Goal: Navigation & Orientation: Find specific page/section

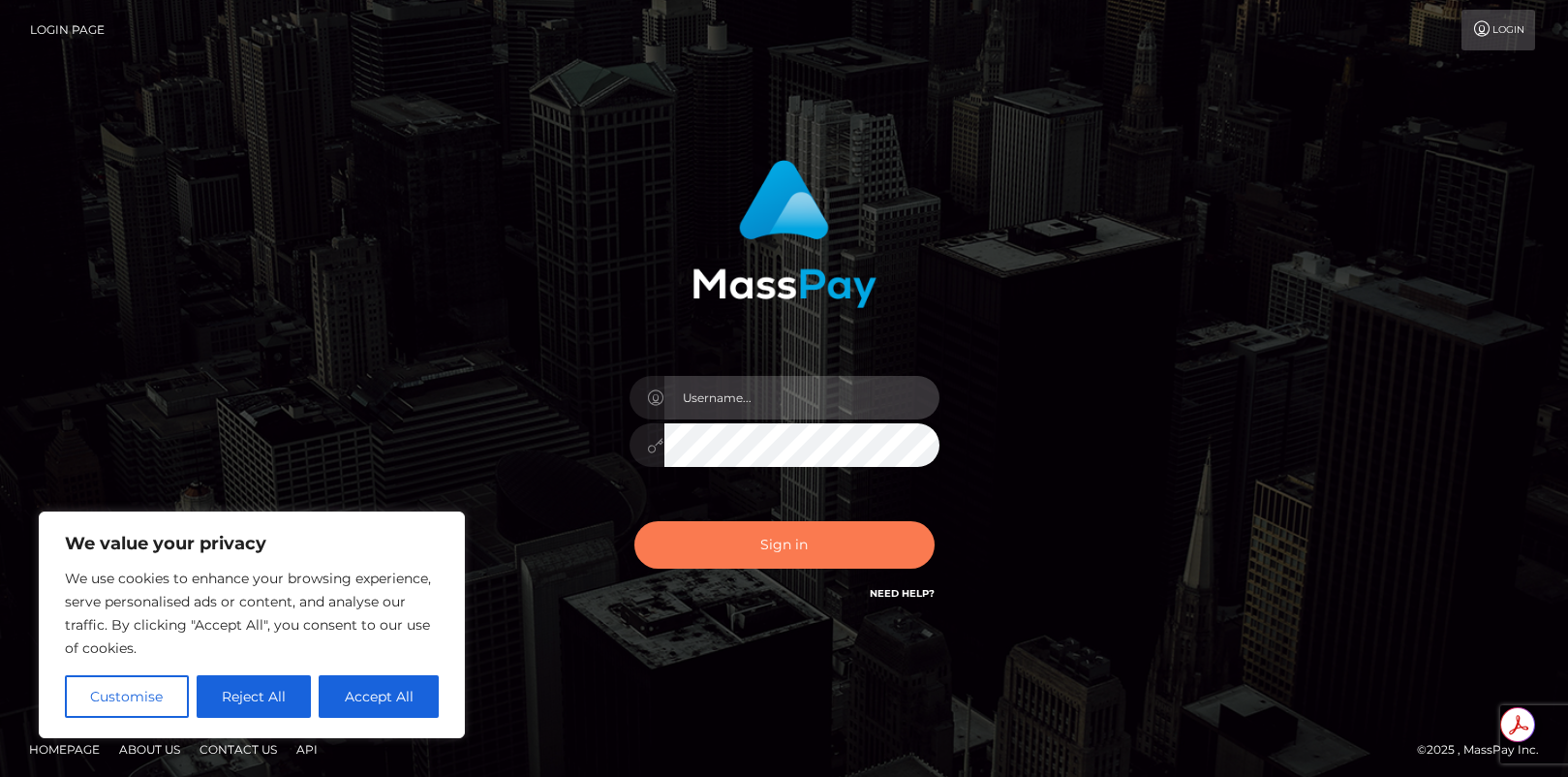
type input "mollica.icf"
click at [793, 544] on button "Sign in" at bounding box center [784, 545] width 300 height 48
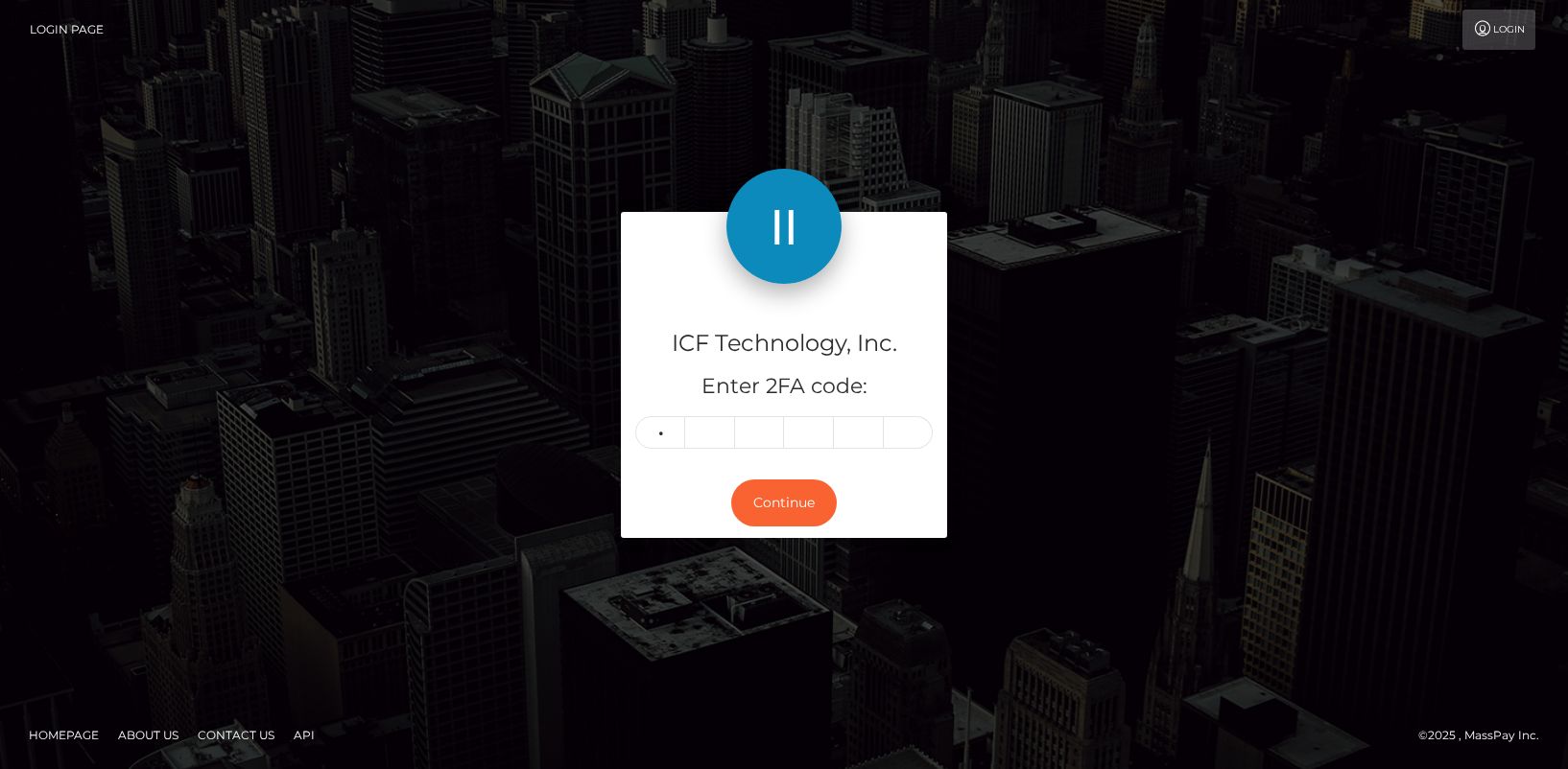
type input "6"
type input "3"
type input "4"
type input "3"
type input "7"
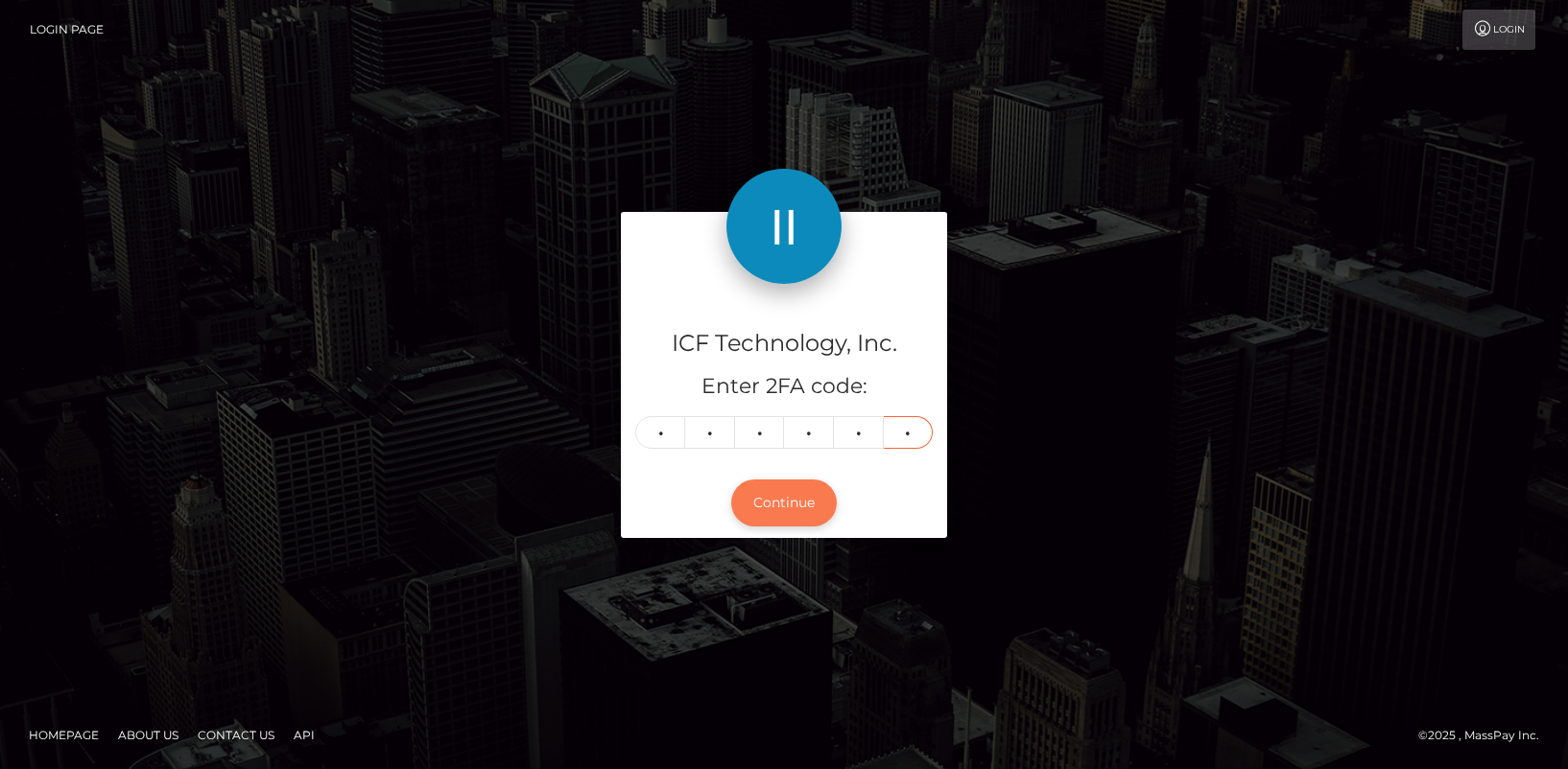
type input "1"
click at [782, 500] on button "Continue" at bounding box center [783, 503] width 106 height 47
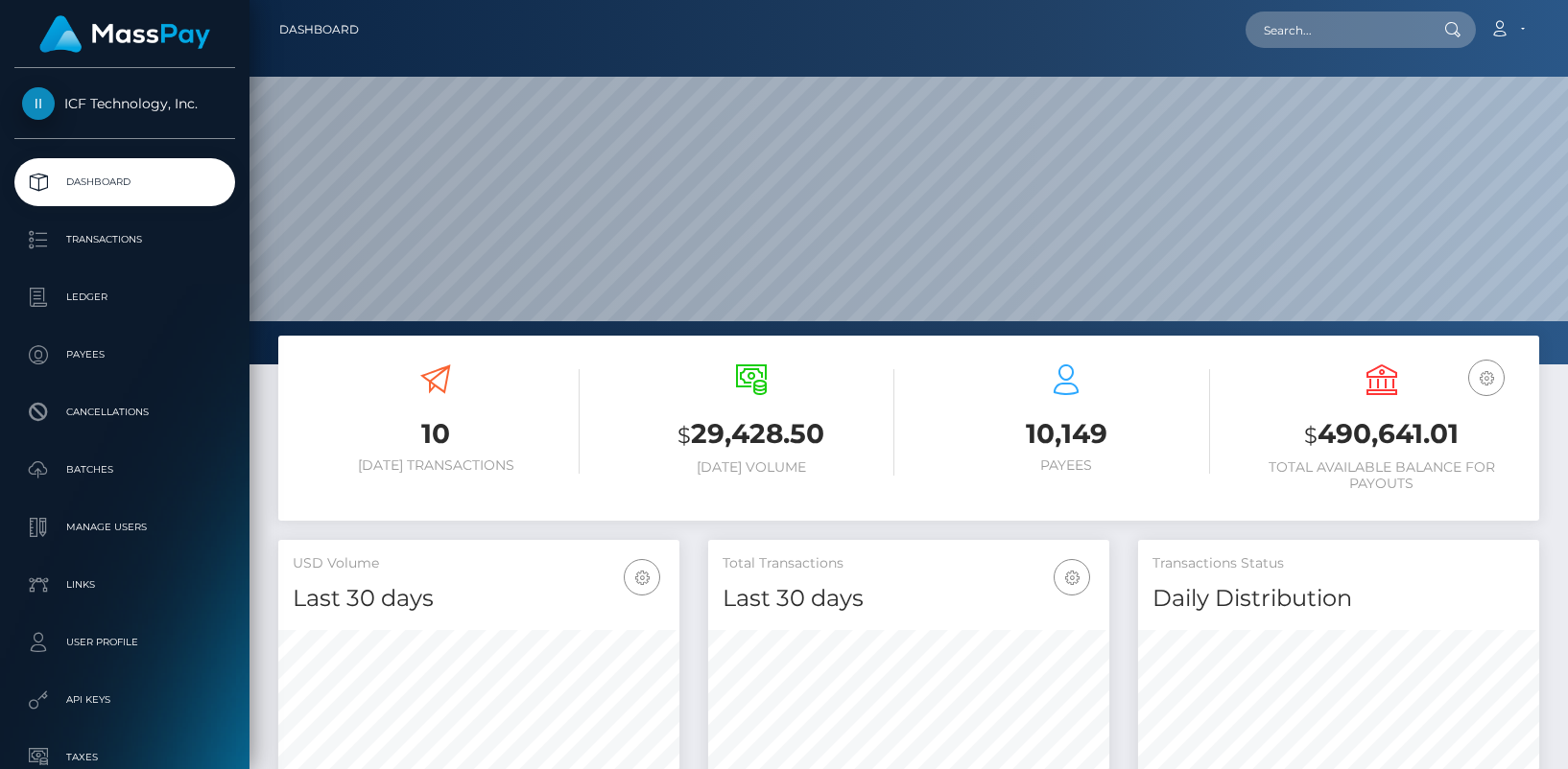
scroll to position [340, 401]
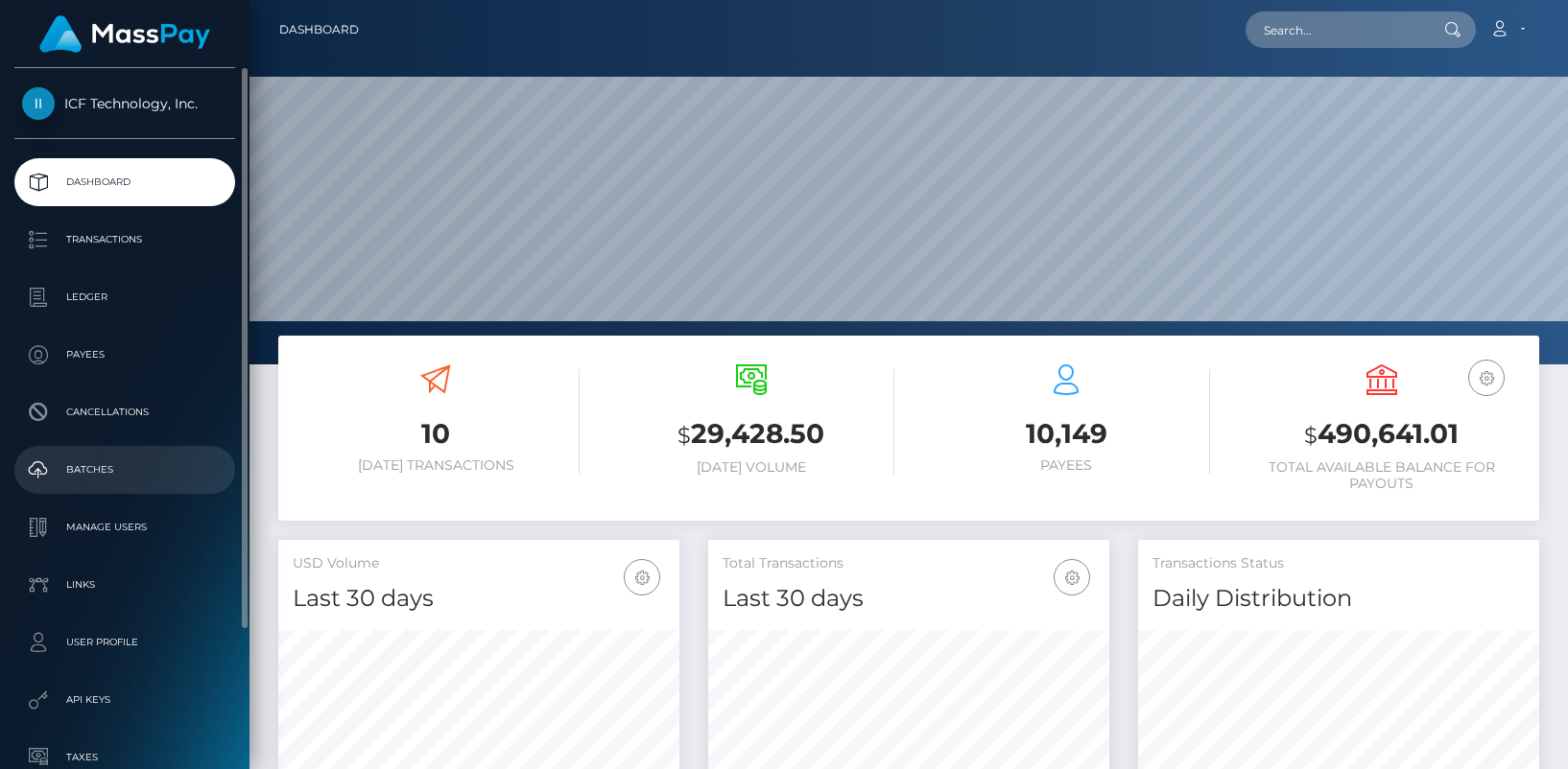
click at [127, 473] on p "Batches" at bounding box center [125, 470] width 206 height 29
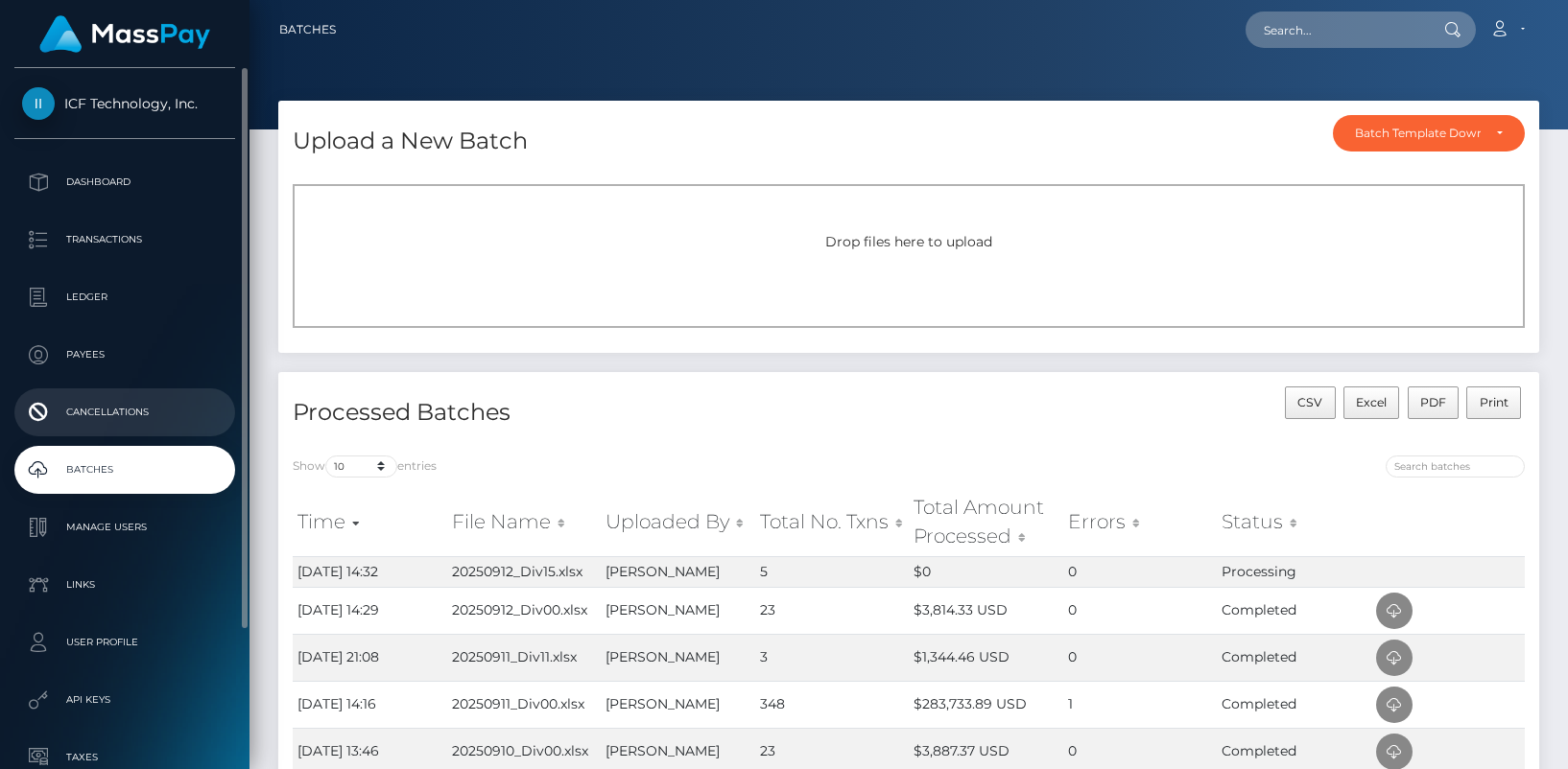
click at [114, 427] on p "Cancellations" at bounding box center [125, 412] width 206 height 29
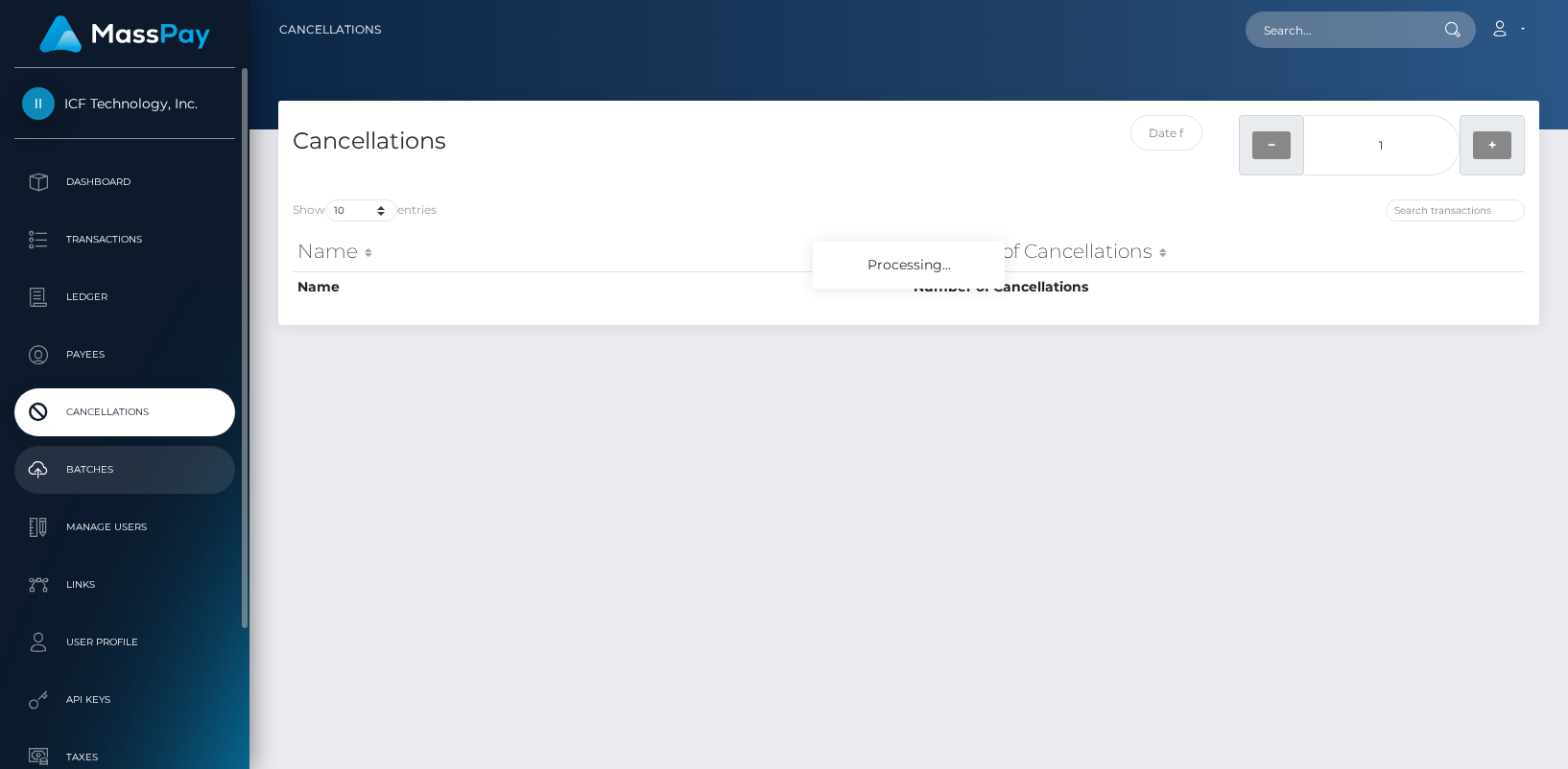
click at [115, 470] on p "Batches" at bounding box center [125, 470] width 206 height 29
